Goal: Transaction & Acquisition: Purchase product/service

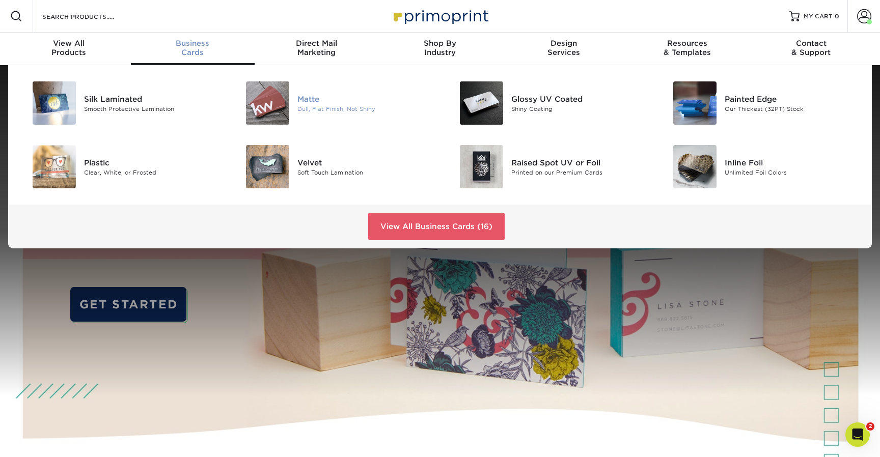
click at [305, 100] on div "Matte" at bounding box center [364, 98] width 135 height 11
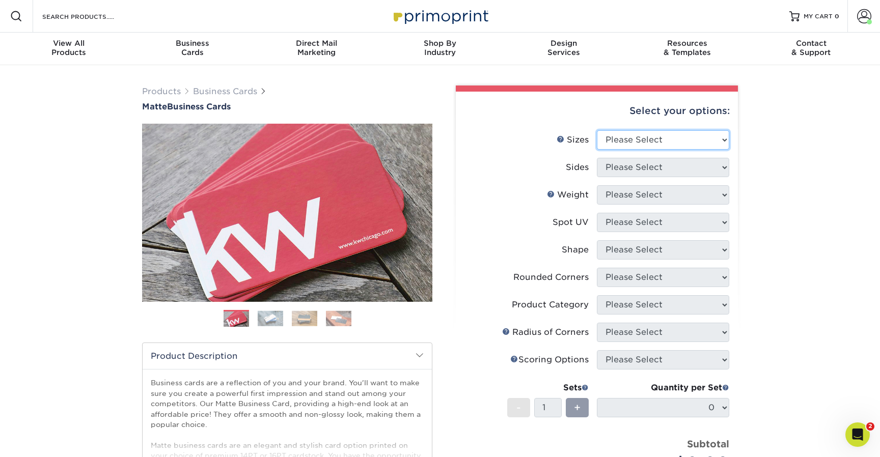
select select "2.00x3.50"
select select "13abbda7-1d64-4f25-8bb2-c179b224825d"
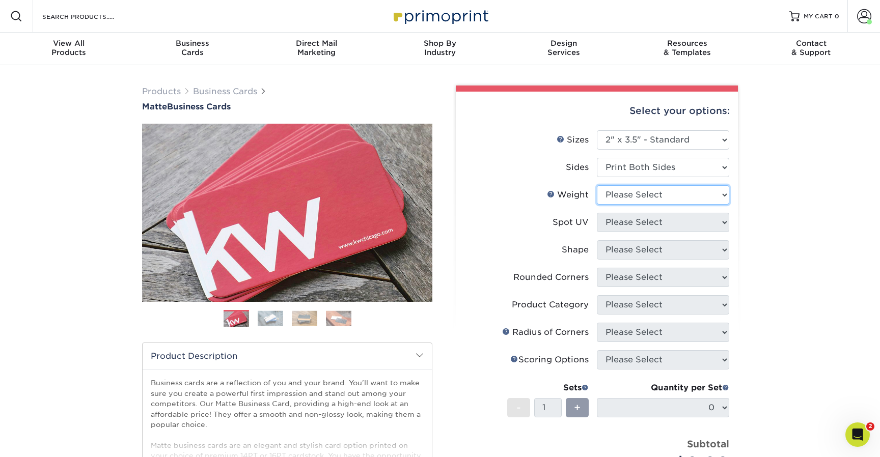
select select "16PT"
select select "3"
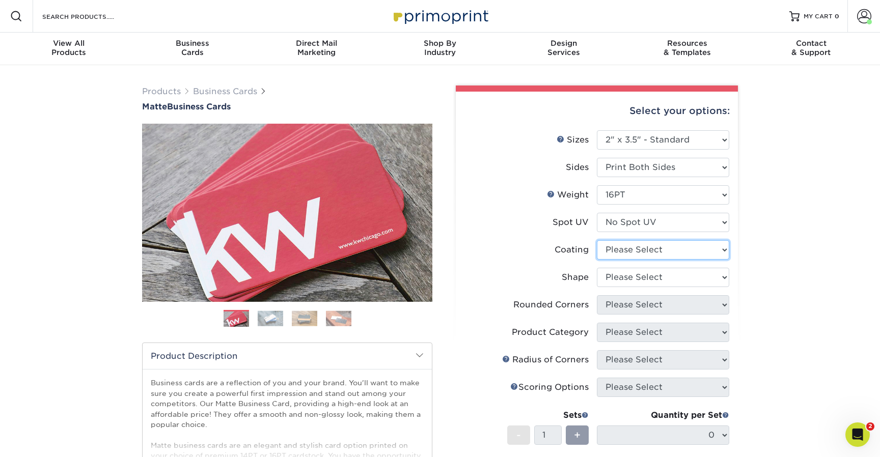
select select "121bb7b5-3b4d-429f-bd8d-bbf80e953313"
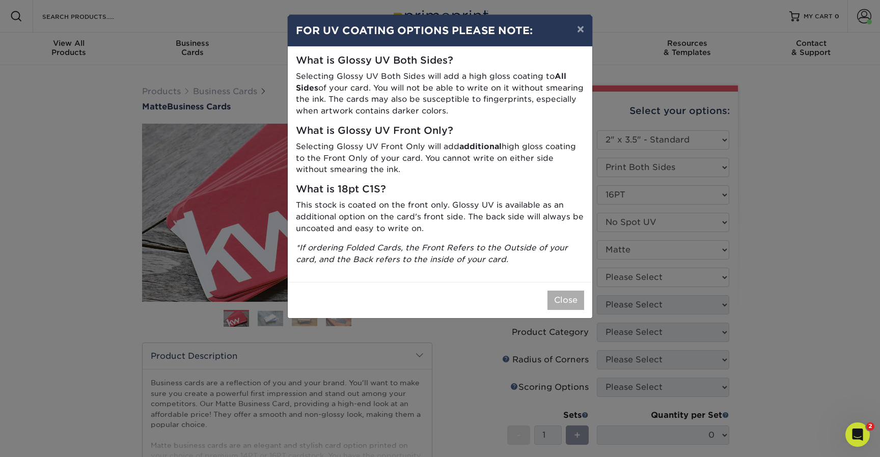
click at [569, 296] on button "Close" at bounding box center [565, 300] width 37 height 19
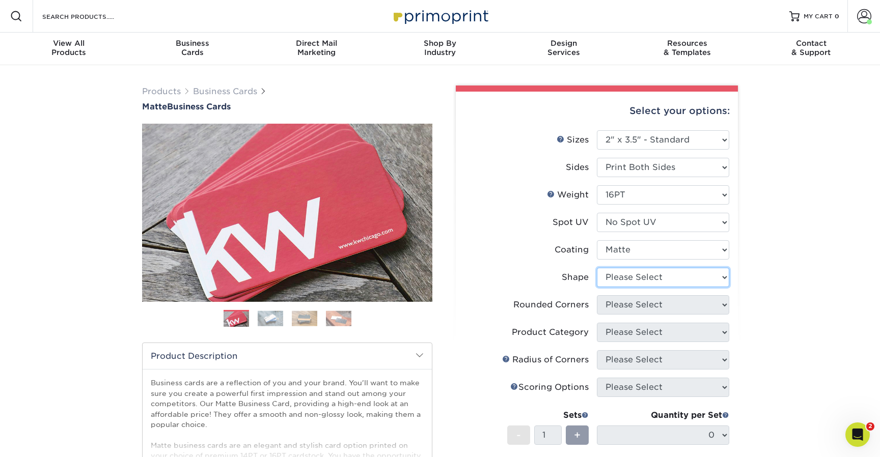
select select "standard"
select select "0"
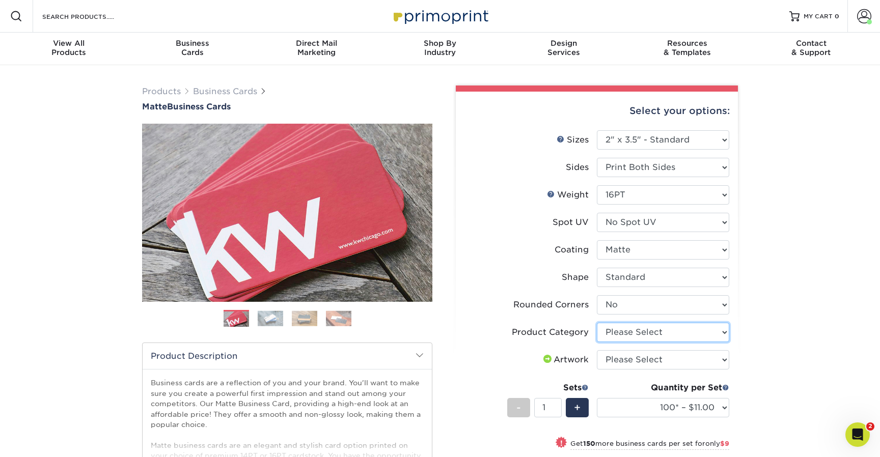
select select "3b5148f1-0588-4f88-a218-97bcfdce65c1"
select select "upload"
select select "500 – $39.00"
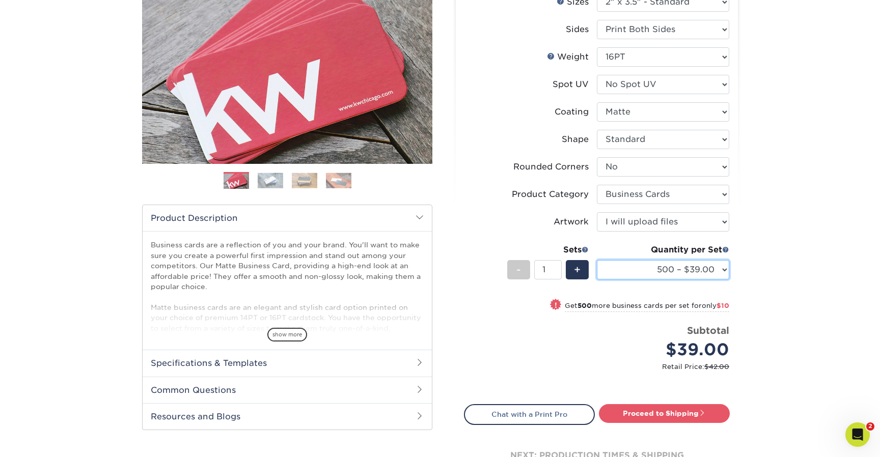
scroll to position [157, 0]
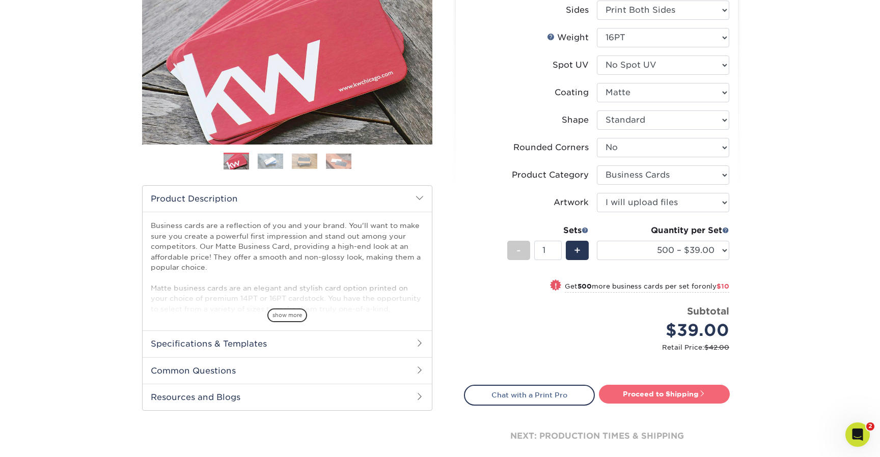
click at [681, 386] on link "Proceed to Shipping" at bounding box center [664, 394] width 131 height 18
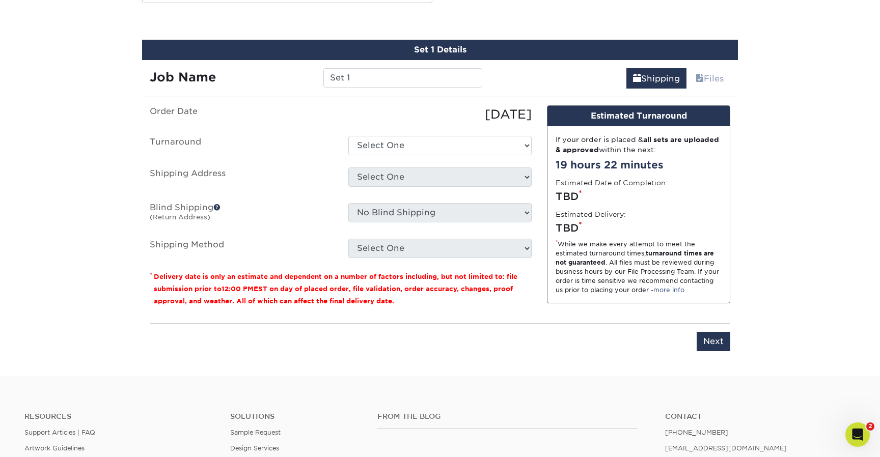
scroll to position [569, 0]
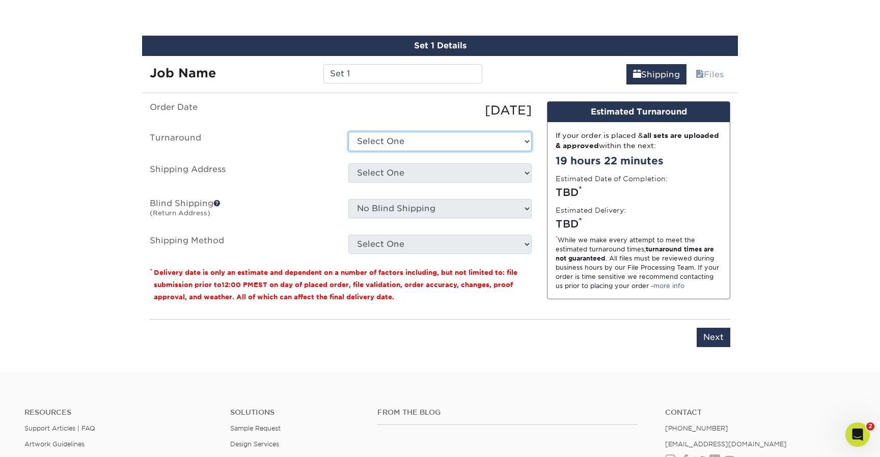
select select "537feecc-bbf3-4c5a-82cb-a8dbf54f53c4"
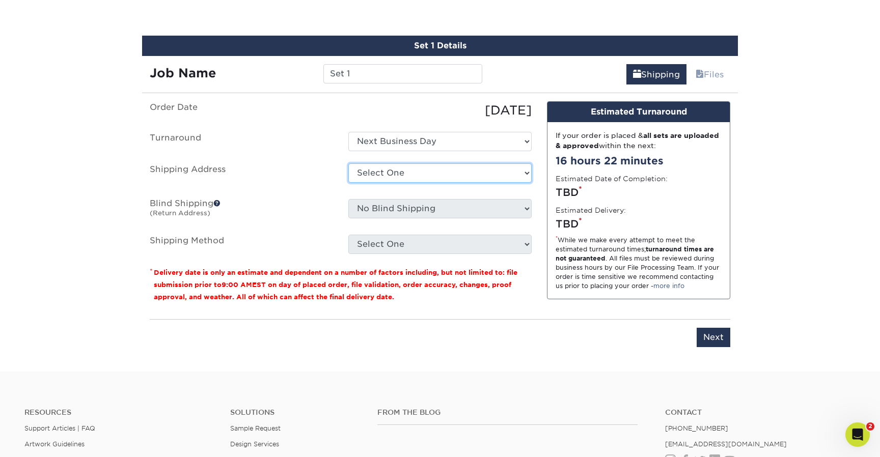
select select "250895"
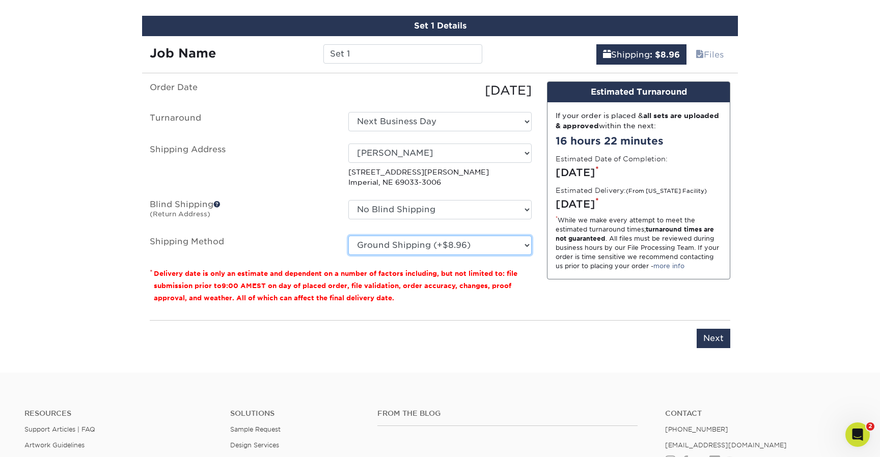
scroll to position [628, 0]
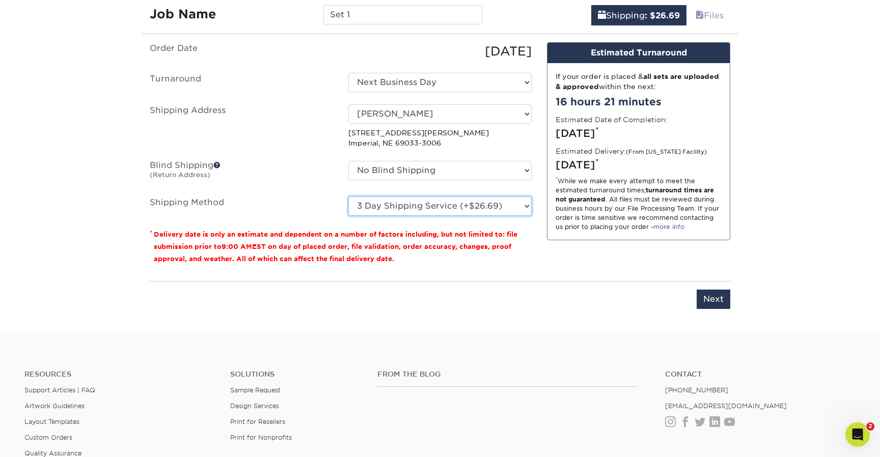
select select "03"
click at [708, 300] on input "Next" at bounding box center [713, 299] width 34 height 19
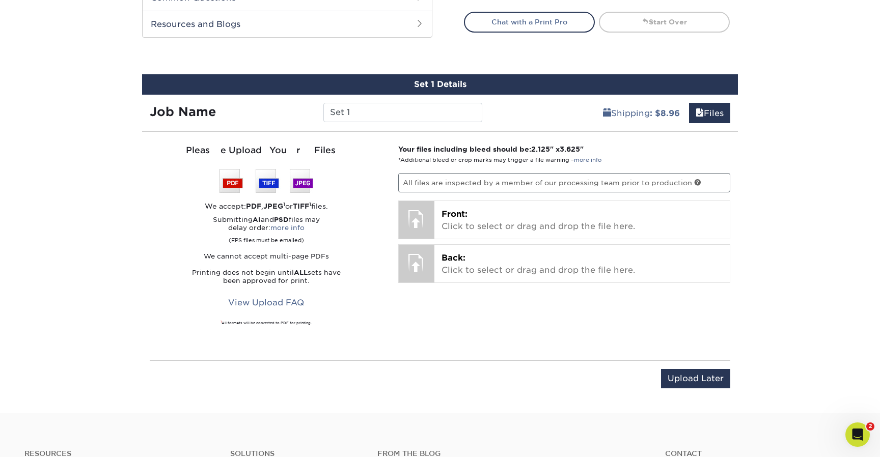
scroll to position [539, 0]
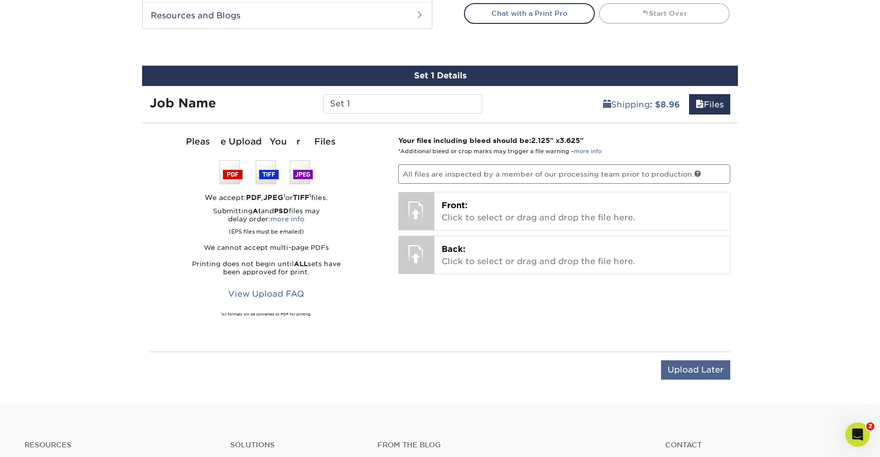
click at [703, 369] on input "Upload Later" at bounding box center [695, 369] width 69 height 19
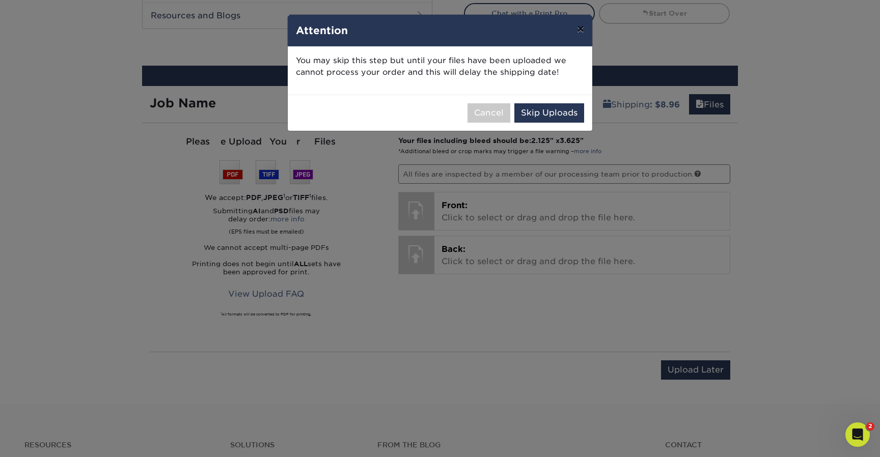
click at [579, 28] on button "×" at bounding box center [580, 29] width 23 height 29
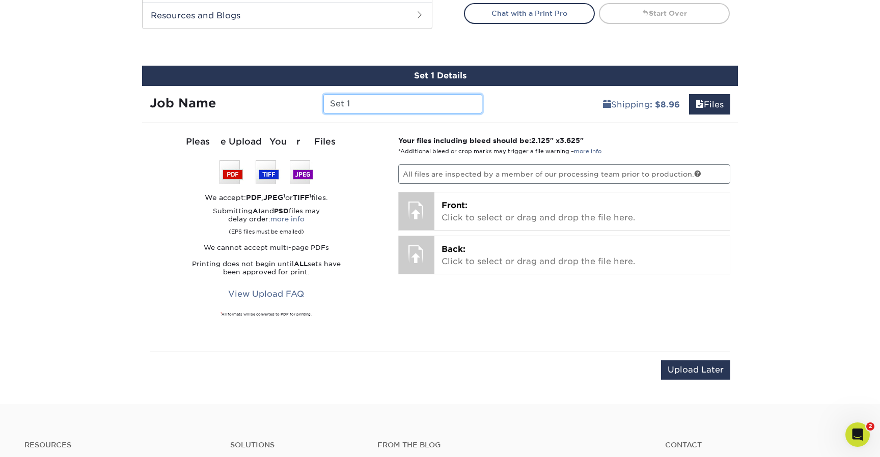
click at [361, 104] on input "Set 1" at bounding box center [402, 103] width 158 height 19
type input "Matte I'll Drop You Off Cards"
click at [675, 362] on input "Upload Later" at bounding box center [695, 369] width 69 height 19
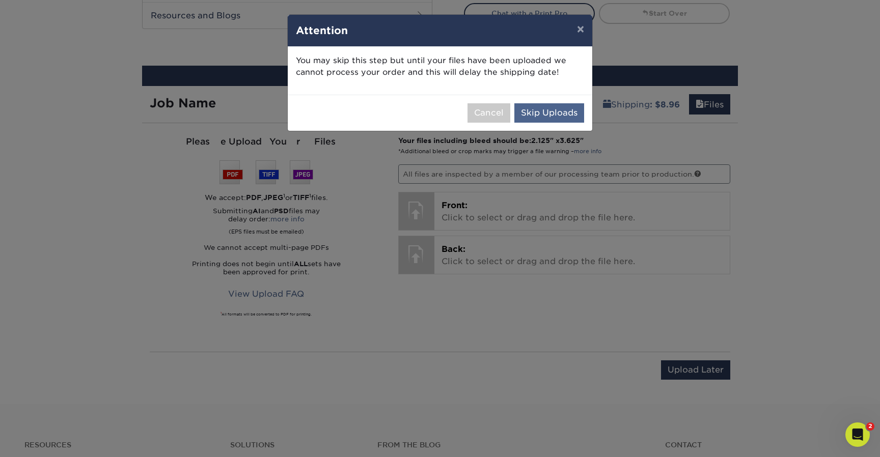
click at [549, 109] on button "Skip Uploads" at bounding box center [549, 112] width 70 height 19
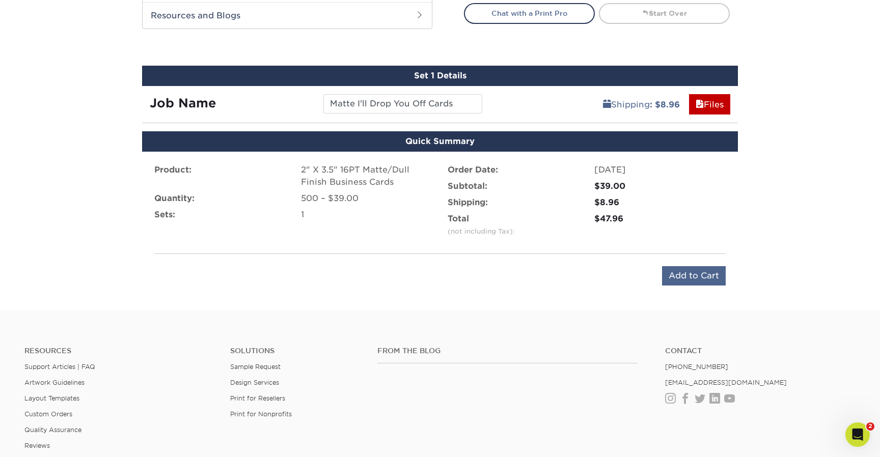
click at [689, 271] on input "Add to Cart" at bounding box center [694, 275] width 64 height 19
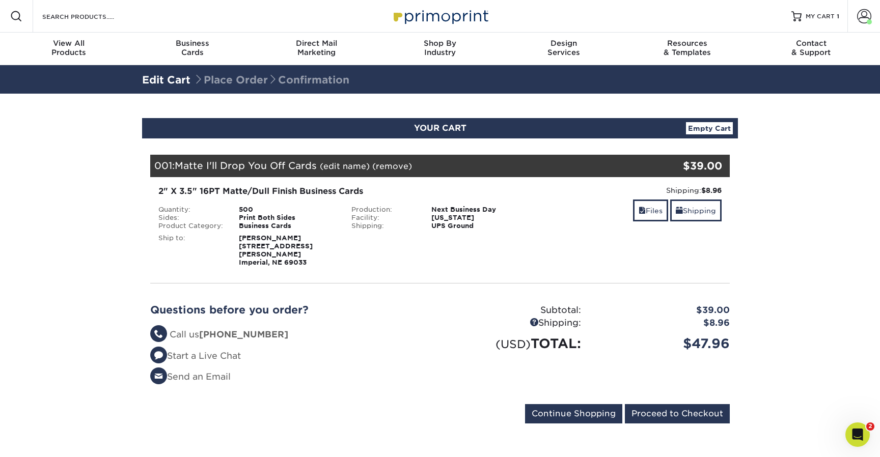
click at [828, 350] on section "YOUR CART Empty Cart Your Cart is Empty View Account Active Orders Order Histor…" at bounding box center [440, 277] width 880 height 367
click at [307, 204] on div "2" X 3.5" 16PT Matte/Dull Finish Business Cards Quantity: 500 Sides: Print Both…" at bounding box center [343, 225] width 385 height 81
click at [261, 186] on div "2" X 3.5" 16PT Matte/Dull Finish Business Cards" at bounding box center [343, 191] width 370 height 12
click at [207, 200] on div "2" X 3.5" 16PT Matte/Dull Finish Business Cards Quantity: 500 Sides: Print Both…" at bounding box center [343, 225] width 385 height 81
click at [286, 211] on div "500" at bounding box center [287, 210] width 113 height 8
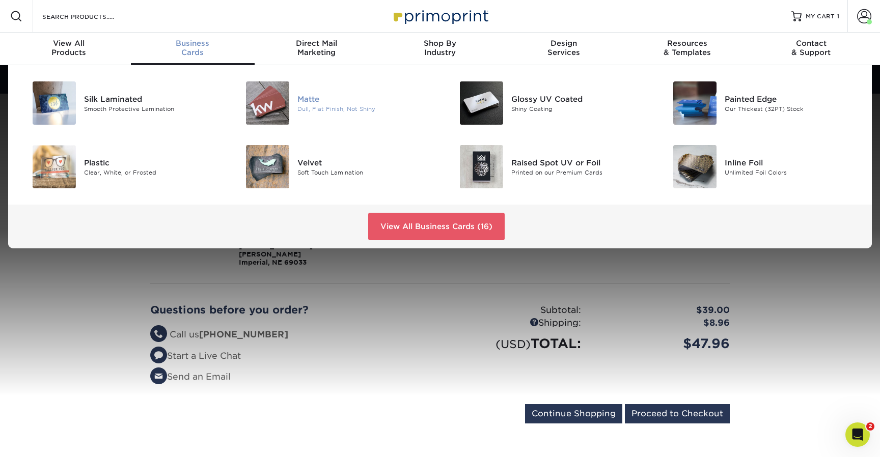
click at [276, 100] on img at bounding box center [267, 102] width 43 height 43
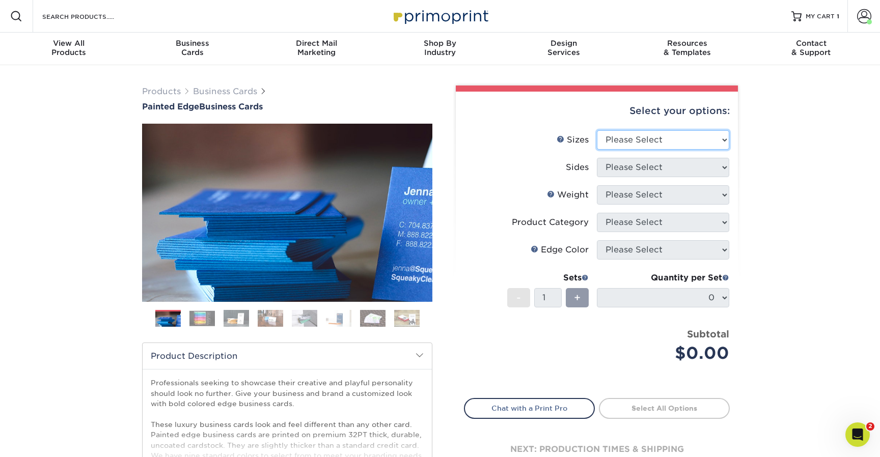
select select "2.00x3.50"
select select "13abbda7-1d64-4f25-8bb2-c179b224825d"
click at [634, 193] on form "Sizes Help Sizes Please Select 2" x 3.5" - Standard 2.125" x 3.375" - European …" at bounding box center [597, 258] width 266 height 256
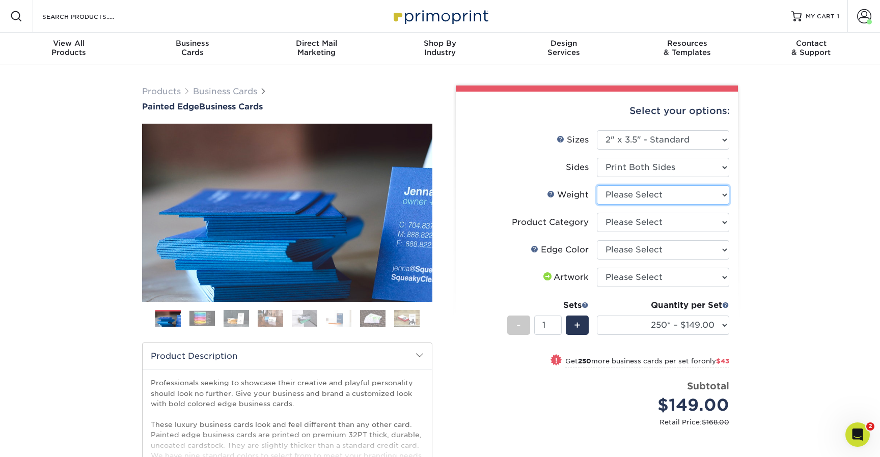
select select "32PTUC"
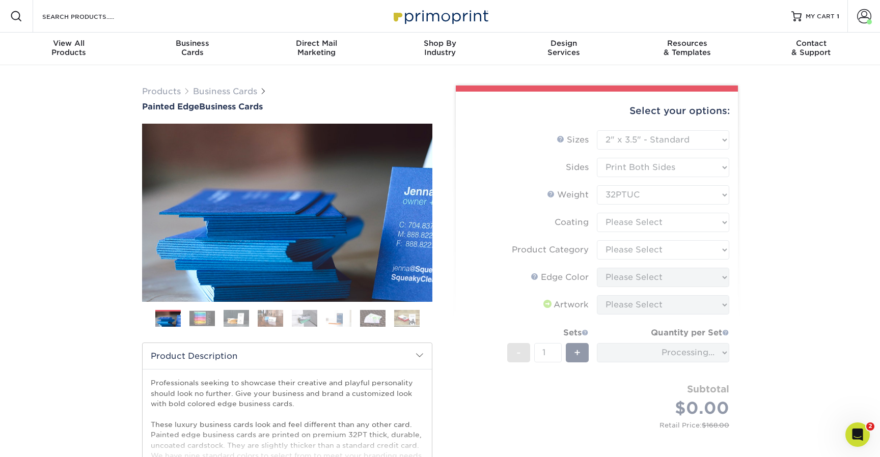
click at [650, 222] on form "Sizes Help Sizes Please Select 2" x 3.5" - Standard 2.125" x 3.375" - European …" at bounding box center [597, 290] width 266 height 321
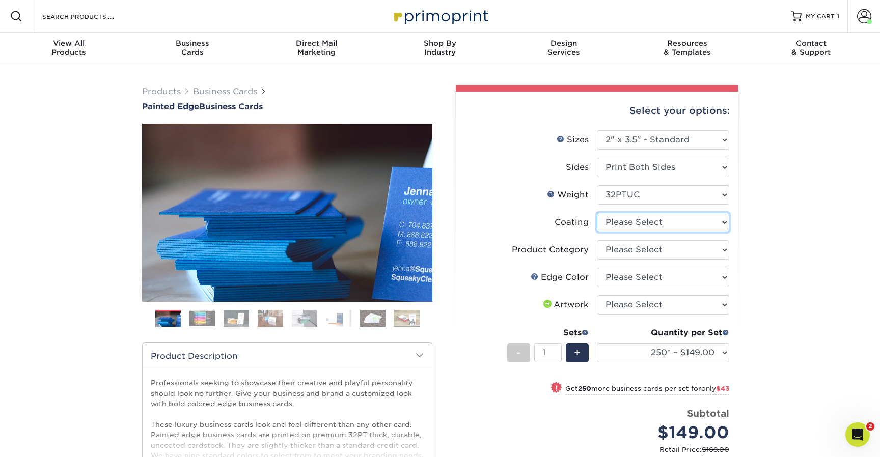
select select "3e7618de-abca-4bda-9f97-8b9129e913d8"
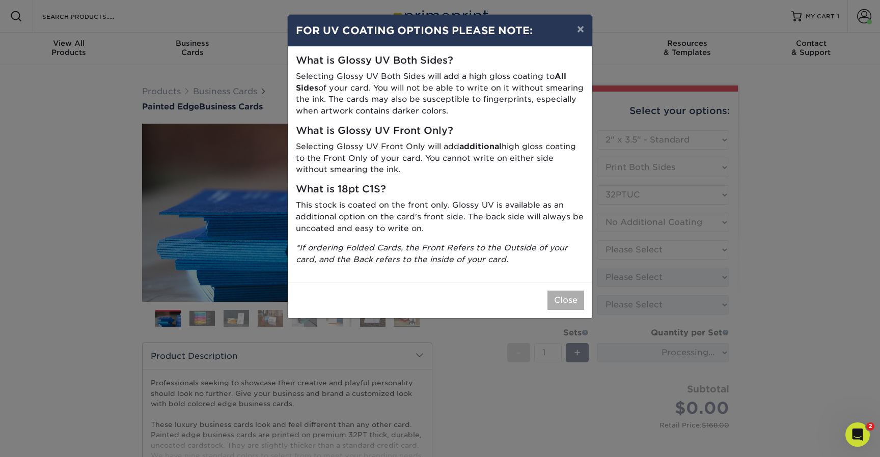
click at [568, 291] on button "Close" at bounding box center [565, 300] width 37 height 19
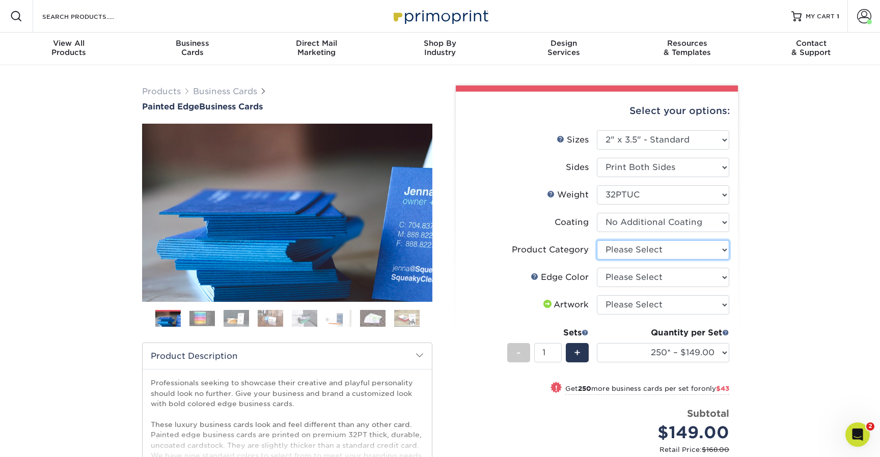
select select "3b5148f1-0588-4f88-a218-97bcfdce65c1"
click at [536, 275] on link at bounding box center [534, 276] width 8 height 8
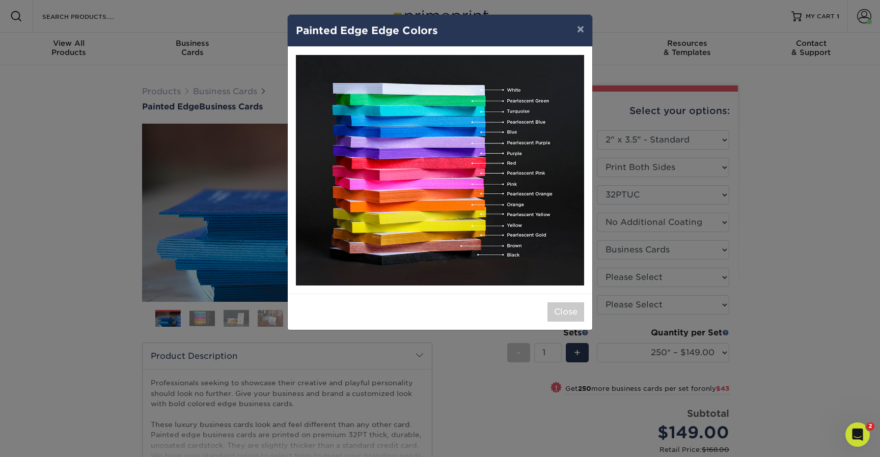
click at [624, 233] on div "× Painted Edge Edge Colors Close" at bounding box center [440, 228] width 880 height 457
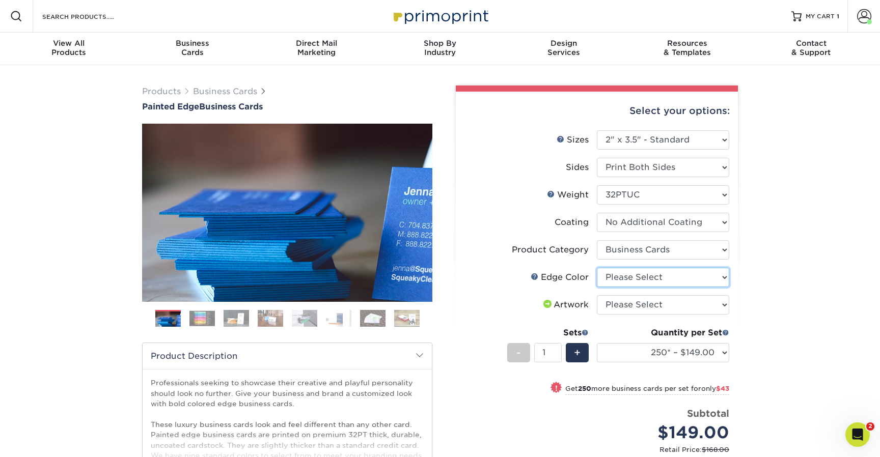
select select "84f43a64-87e1-46ad-aba1-d69946adcbfc"
click at [631, 316] on li "Artwork Please Select I will upload files I need a design - $100" at bounding box center [596, 308] width 265 height 27
select select "upload"
click at [232, 316] on img at bounding box center [235, 319] width 25 height 18
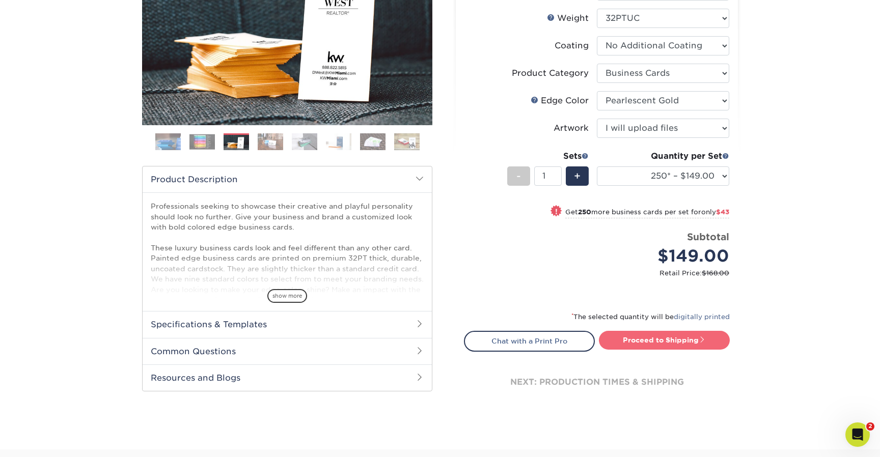
click at [676, 335] on link "Proceed to Shipping" at bounding box center [664, 340] width 131 height 18
type input "Set 1"
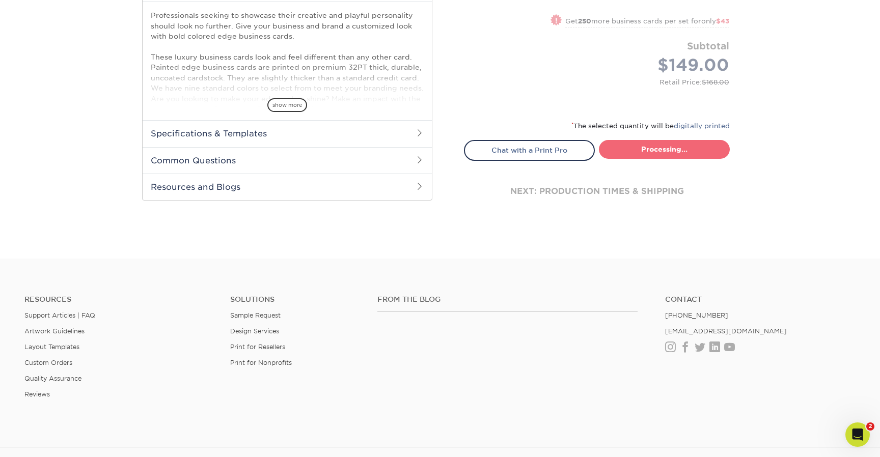
select select "b1d50ed3-fc81-464d-a1d8-d1915fbce704"
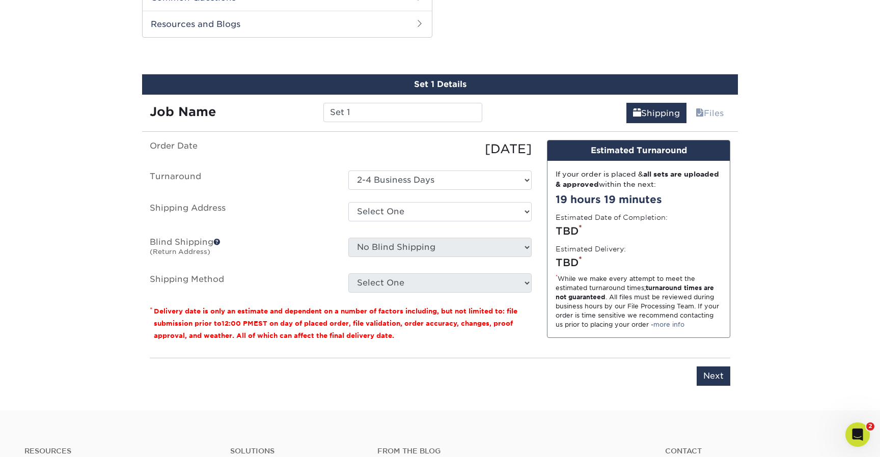
scroll to position [535, 0]
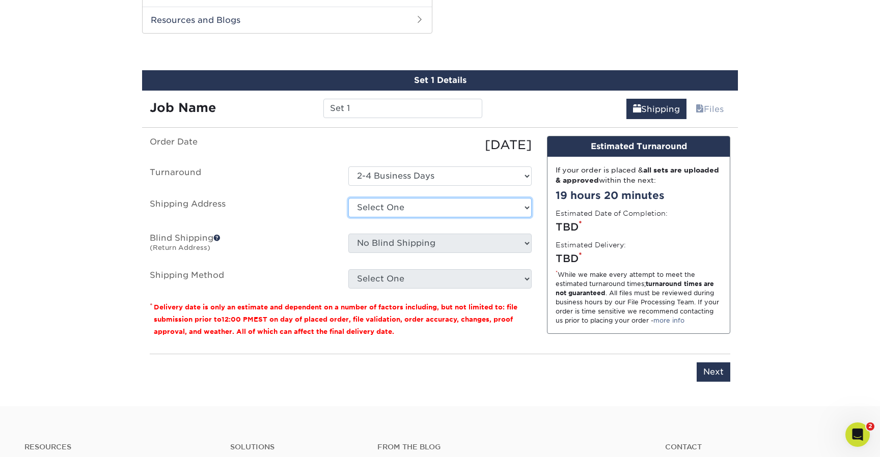
select select "250895"
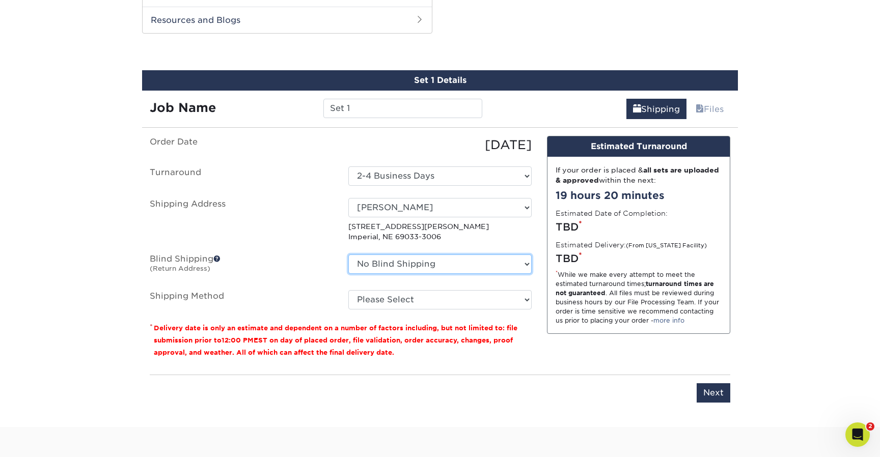
select select "250895"
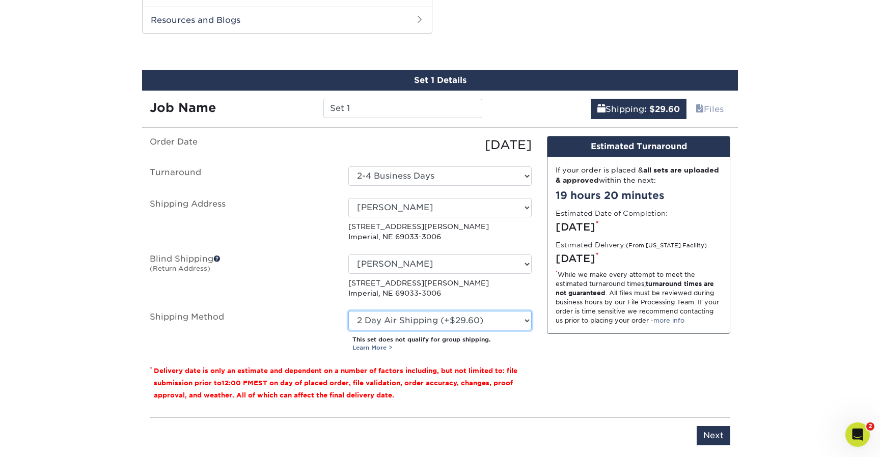
select select "01"
click at [522, 358] on fieldset "Order Date 10/08/2025 Turnaround Select One 2-4 Business Days Shipping Address …" at bounding box center [341, 250] width 382 height 229
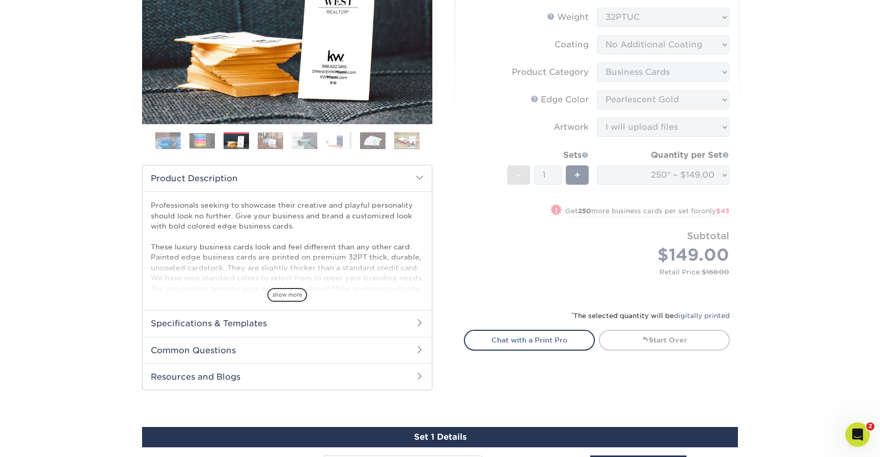
scroll to position [156, 0]
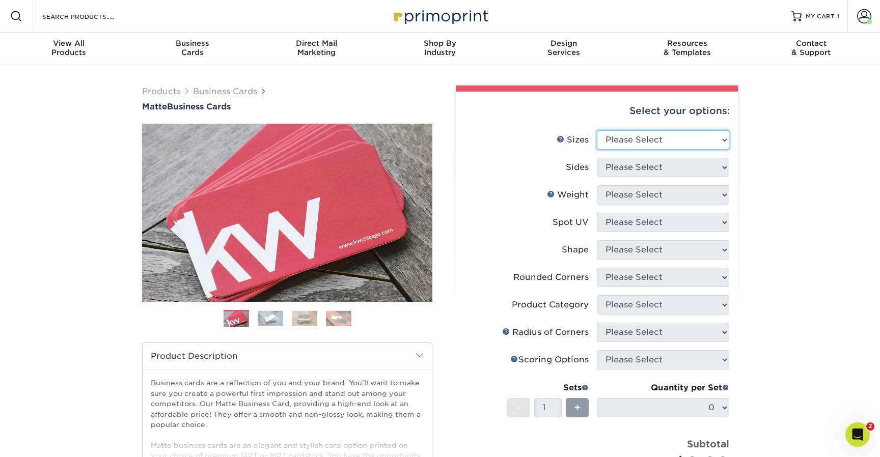
select select "2.00x3.50"
select select "13abbda7-1d64-4f25-8bb2-c179b224825d"
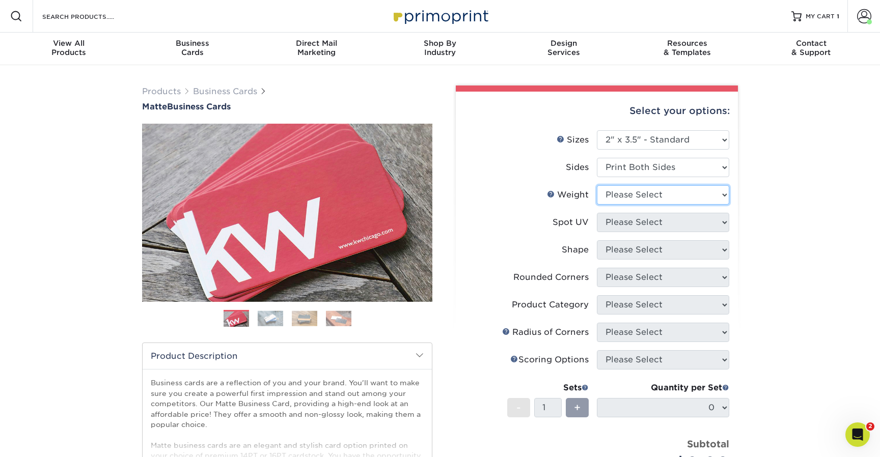
select select "16PT"
select select "3"
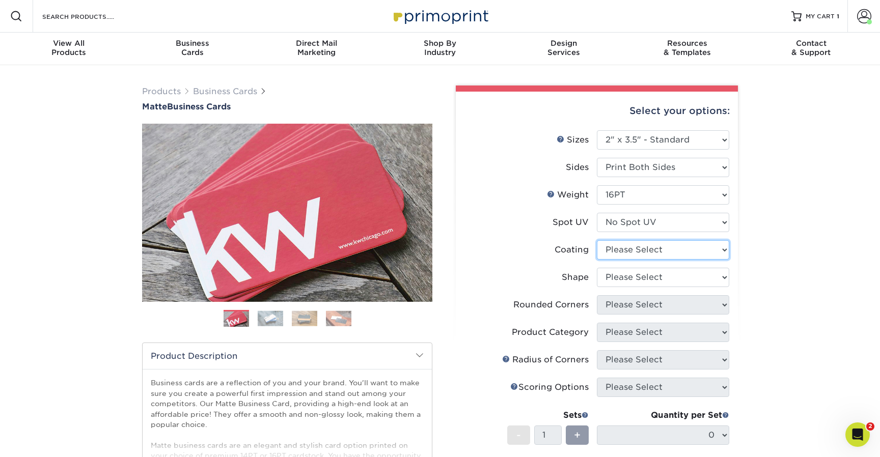
select select "121bb7b5-3b4d-429f-bd8d-bbf80e953313"
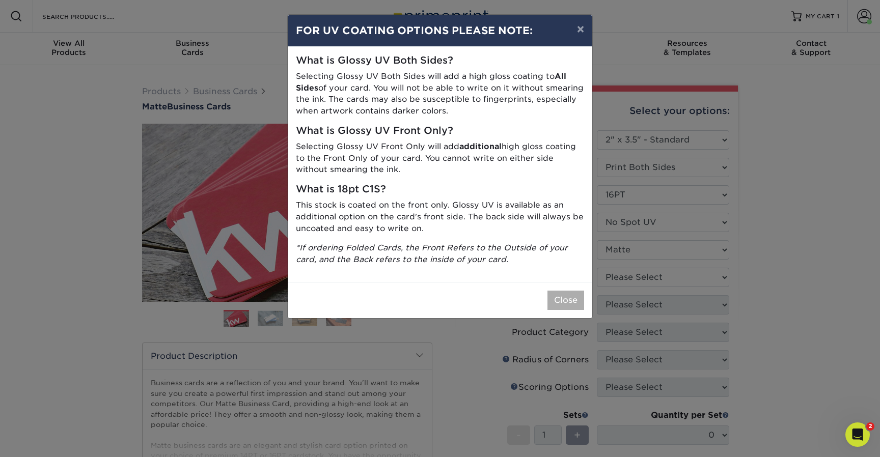
click at [568, 298] on button "Close" at bounding box center [565, 300] width 37 height 19
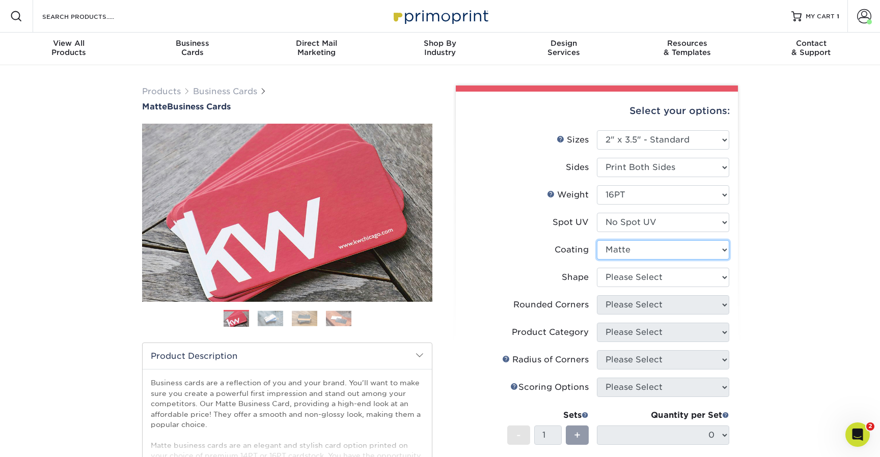
drag, startPoint x: 625, startPoint y: 250, endPoint x: 625, endPoint y: 275, distance: 24.4
click at [625, 275] on ul "Sizes Help Sizes Please Select 1.5" x 3.5" - Mini 1.75" x 3.5" - Mini 2" x 2" -…" at bounding box center [597, 322] width 266 height 385
select select "standard"
select select "0"
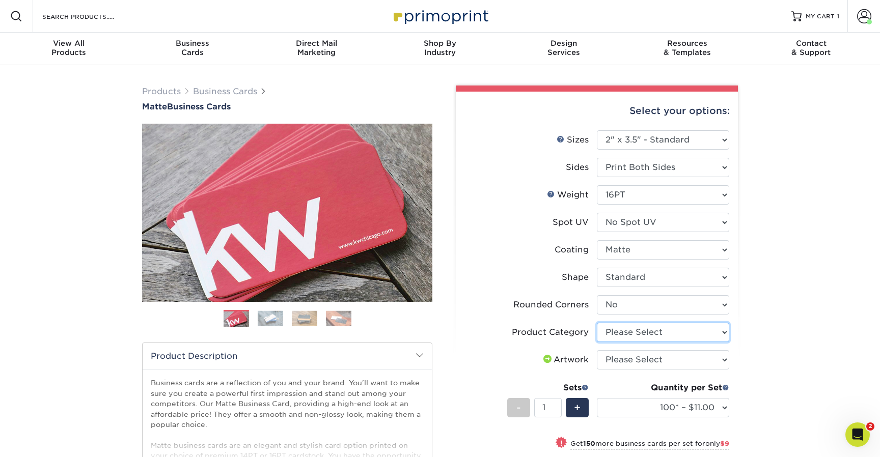
select select "3b5148f1-0588-4f88-a218-97bcfdce65c1"
select select "upload"
click at [818, 12] on span "MY CART" at bounding box center [819, 16] width 29 height 9
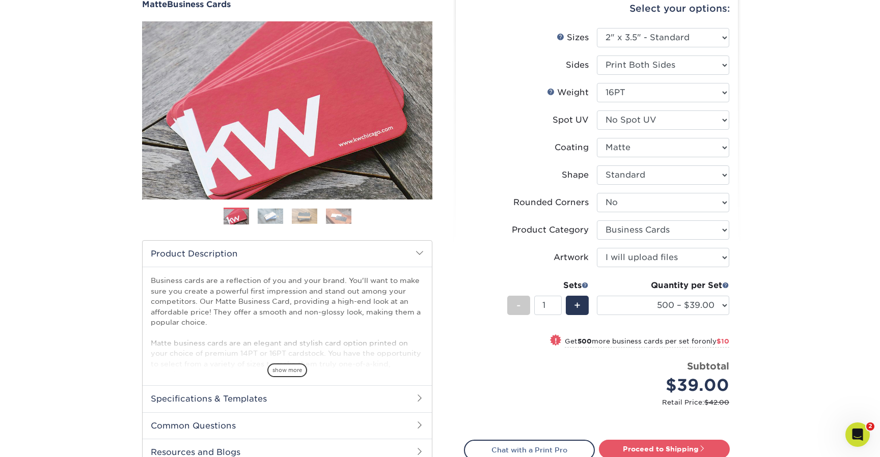
scroll to position [101, 0]
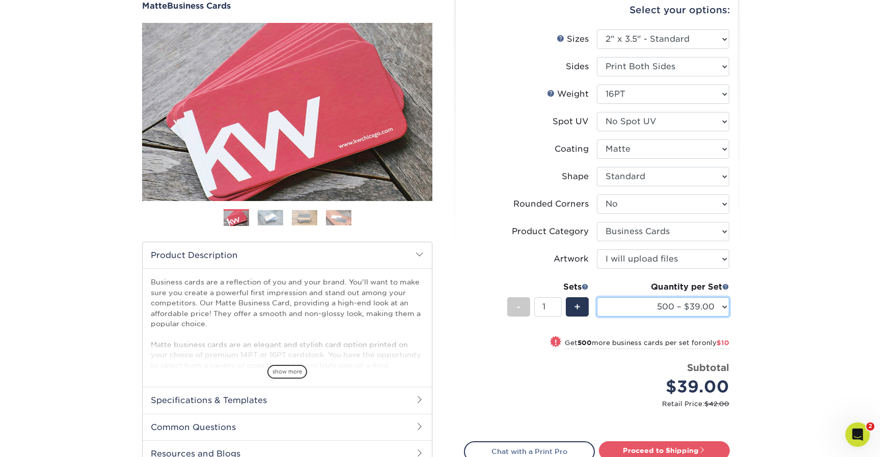
select select "250* – $20.00"
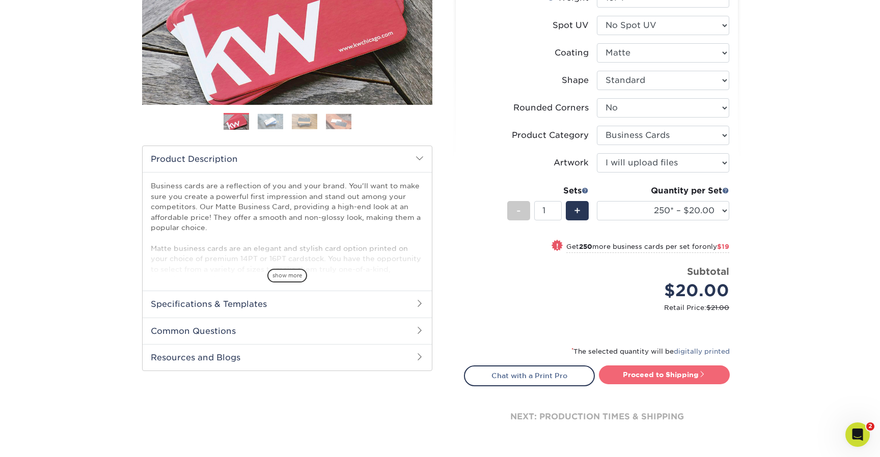
click at [662, 375] on link "Proceed to Shipping" at bounding box center [664, 375] width 131 height 18
type input "Set 1"
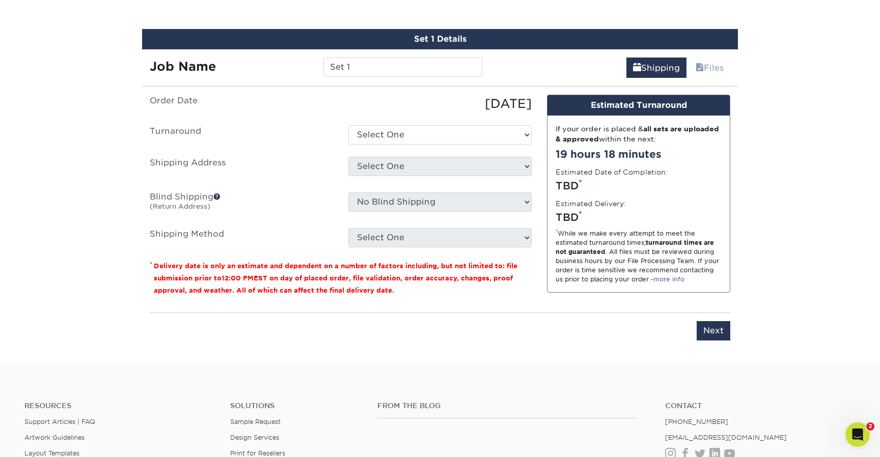
scroll to position [590, 0]
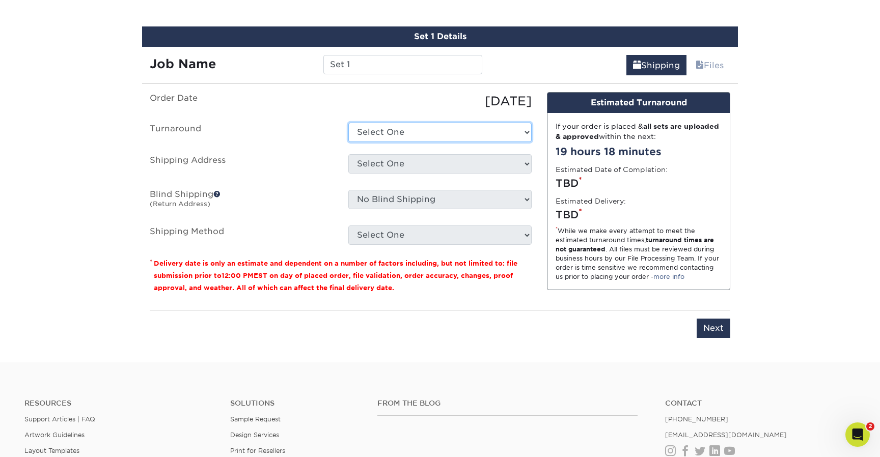
select select "9fe09f74-13a8-4433-b0c6-7e0e9829344b"
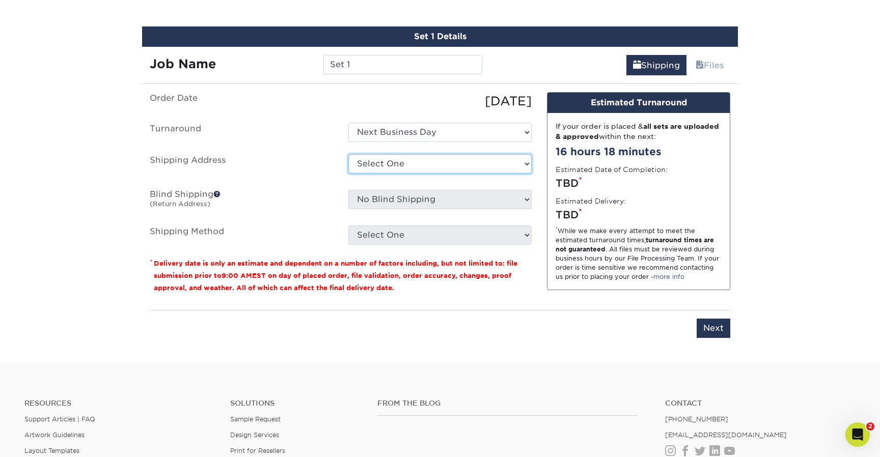
select select "250895"
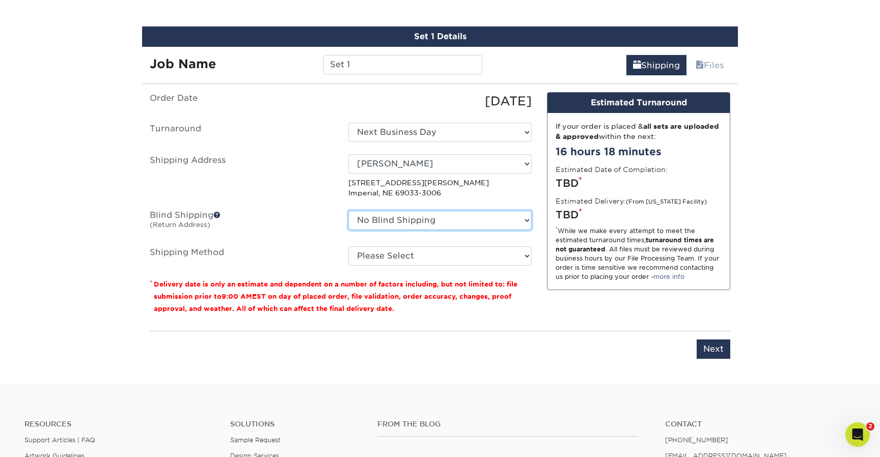
select select "250895"
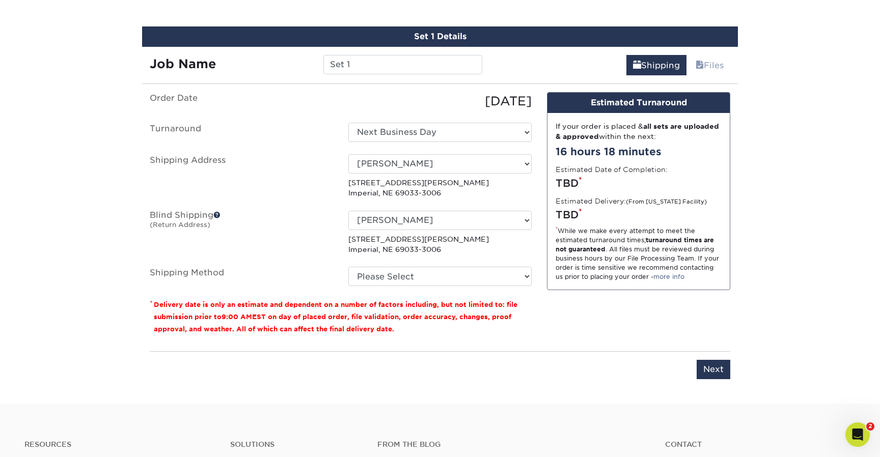
click at [409, 263] on ul "Order Date 10/08/2025 Turnaround Select One 2-4 Business Days 2 Day Next Busine…" at bounding box center [341, 189] width 382 height 194
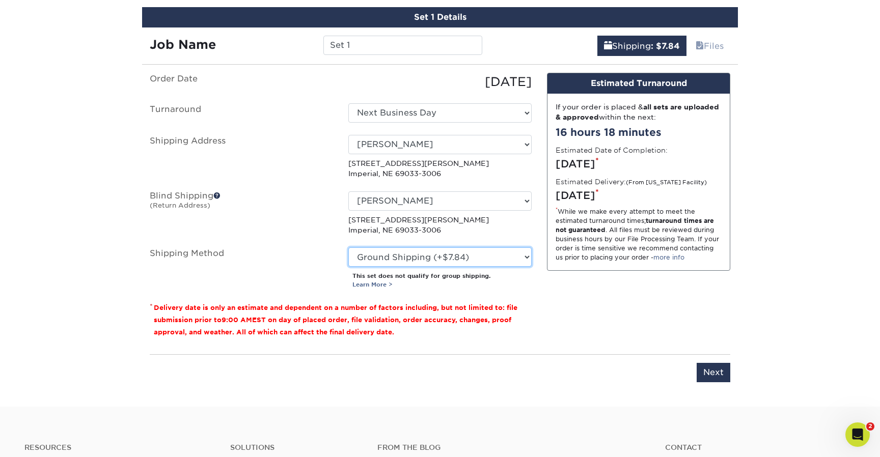
scroll to position [614, 0]
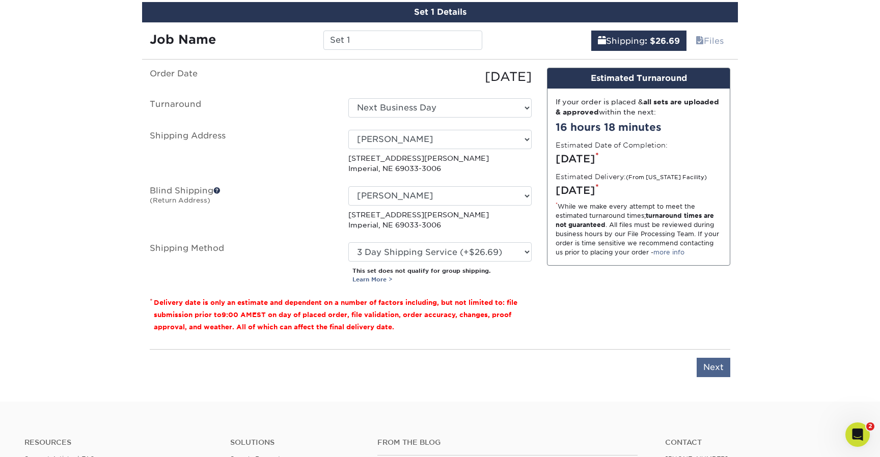
click at [712, 361] on input "Next" at bounding box center [713, 367] width 34 height 19
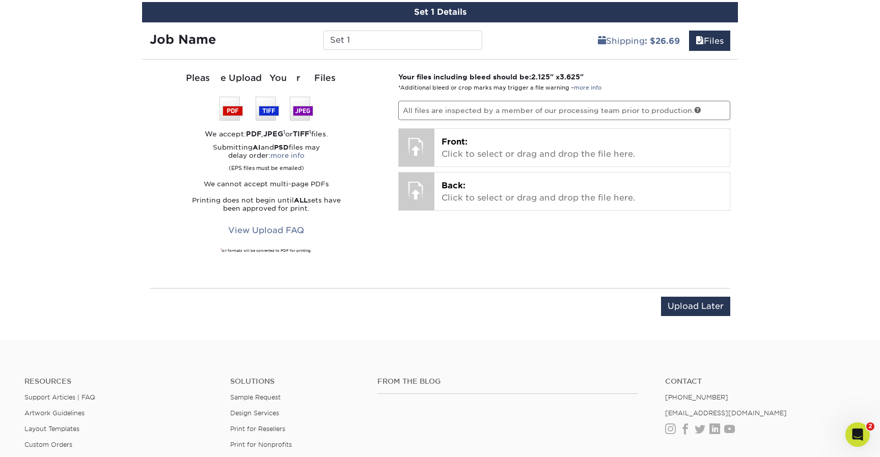
scroll to position [596, 0]
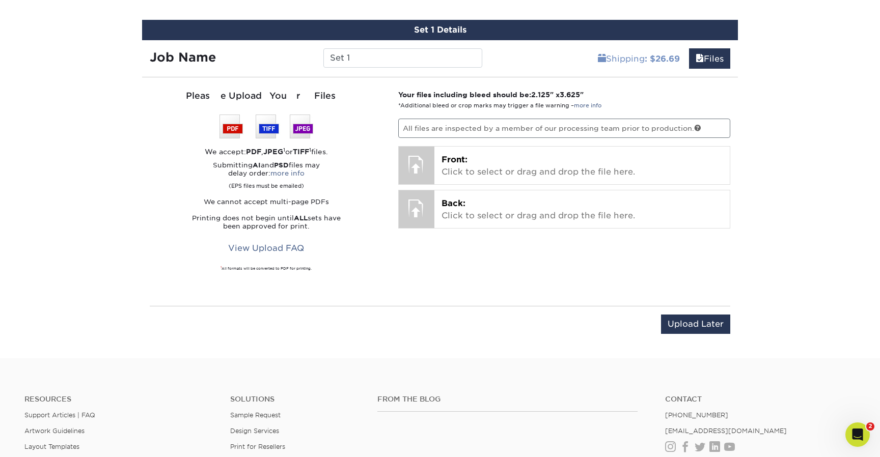
click at [612, 57] on link "Shipping : $26.69" at bounding box center [638, 58] width 95 height 20
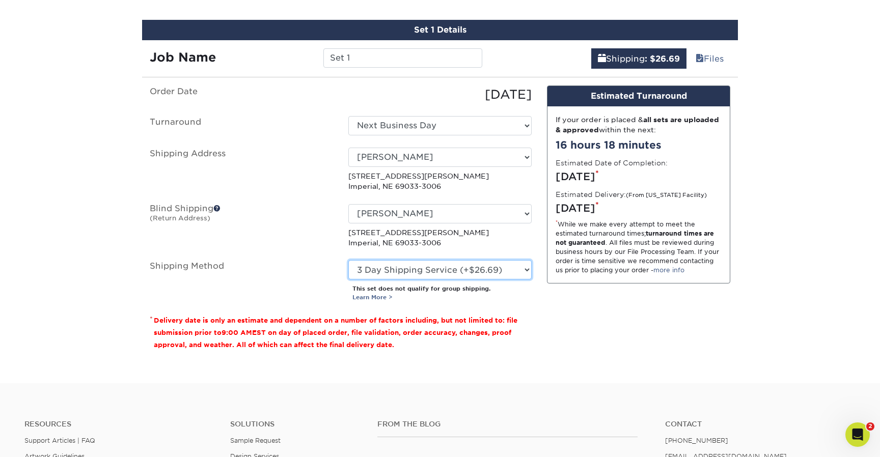
select select "03"
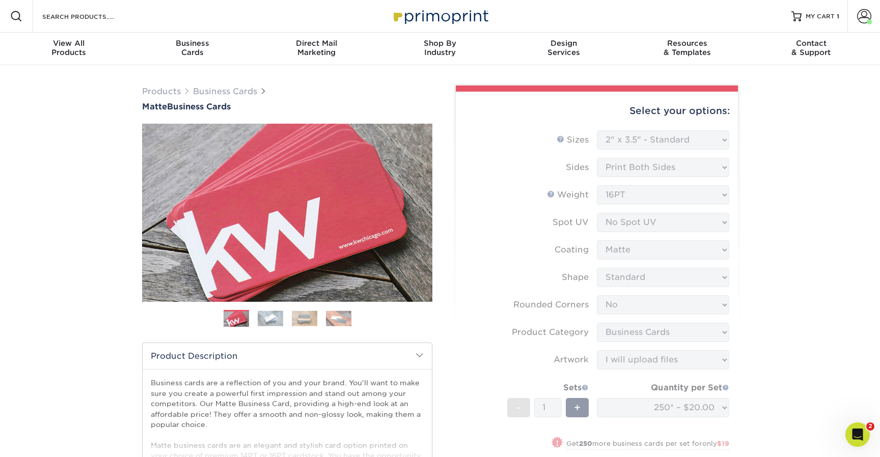
scroll to position [0, 0]
click at [825, 13] on span "MY CART" at bounding box center [819, 16] width 29 height 9
